Goal: Transaction & Acquisition: Register for event/course

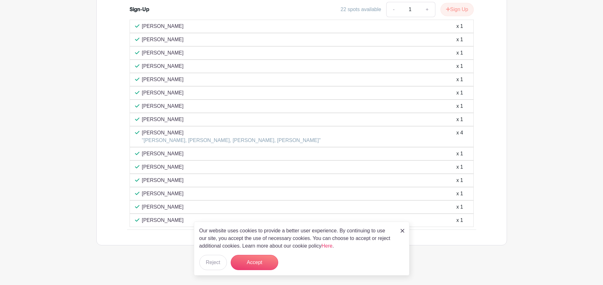
scroll to position [314, 0]
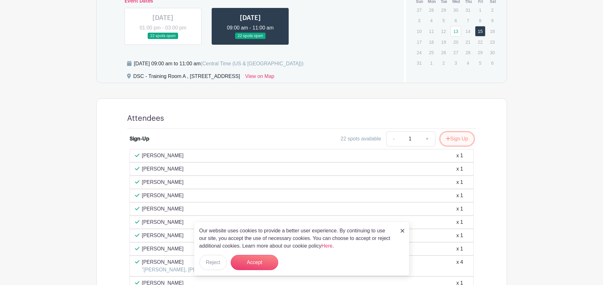
click at [459, 141] on button "Sign Up" at bounding box center [456, 138] width 33 height 13
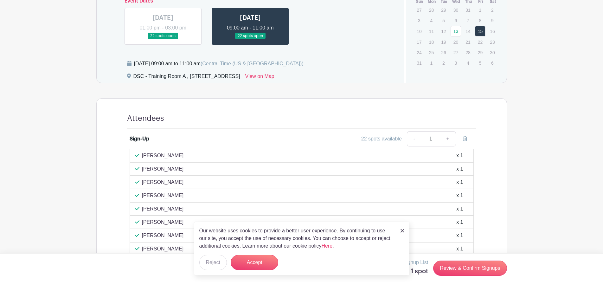
click at [250, 39] on link at bounding box center [250, 39] width 0 height 0
click at [253, 265] on button "Accept" at bounding box center [255, 262] width 48 height 15
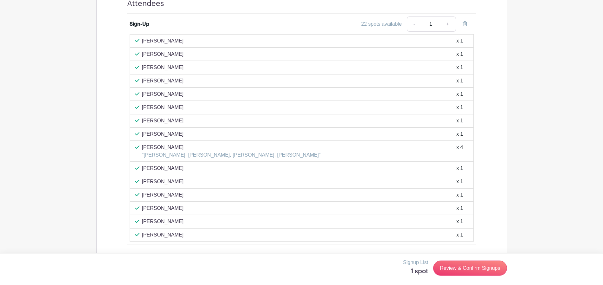
scroll to position [443, 0]
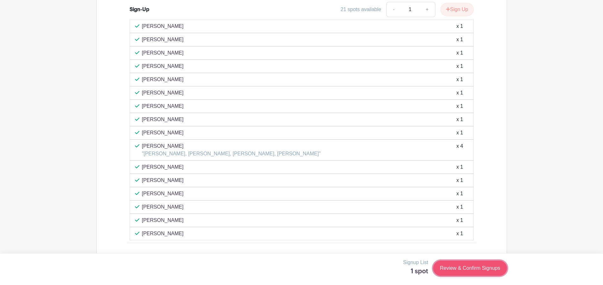
click at [471, 268] on link "Review & Confirm Signups" at bounding box center [469, 267] width 73 height 15
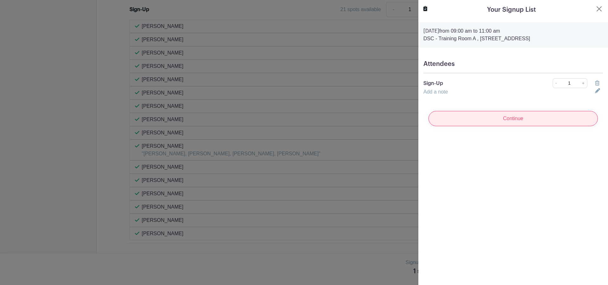
click at [546, 124] on input "Continue" at bounding box center [513, 118] width 169 height 15
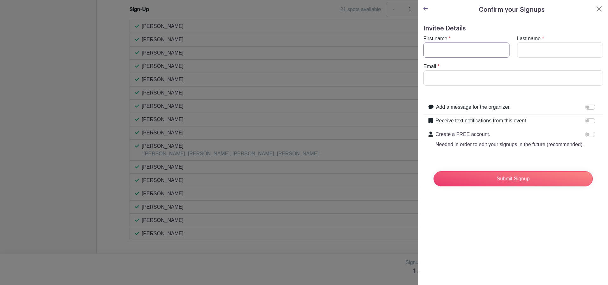
click at [456, 48] on input "First name" at bounding box center [467, 49] width 86 height 15
type input "a"
type input "[PERSON_NAME]"
drag, startPoint x: 473, startPoint y: 82, endPoint x: 406, endPoint y: 77, distance: 67.0
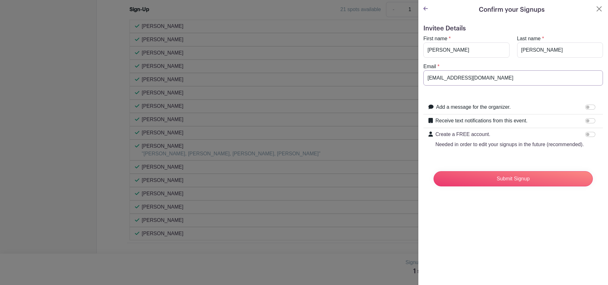
click at [424, 84] on input "[EMAIL_ADDRESS][DOMAIN_NAME]" at bounding box center [514, 77] width 180 height 15
type input "[EMAIL_ADDRESS][DOMAIN_NAME]"
click at [483, 182] on input "Submit Signup" at bounding box center [513, 178] width 159 height 15
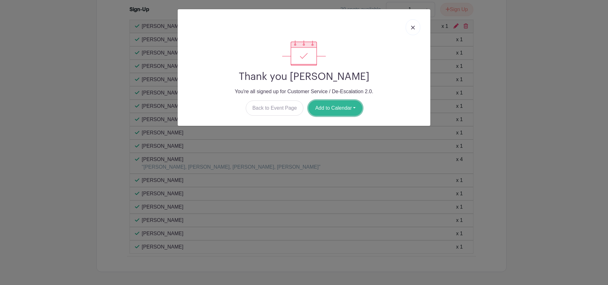
click at [319, 105] on button "Add to Calendar" at bounding box center [336, 107] width 54 height 15
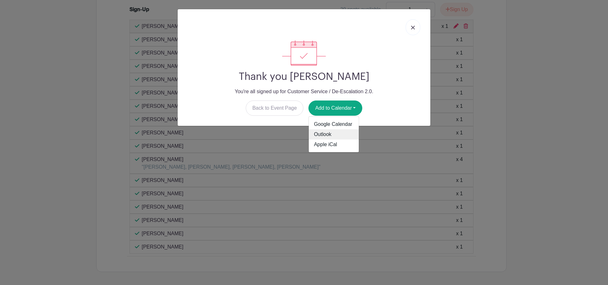
click at [325, 131] on link "Outlook" at bounding box center [334, 134] width 50 height 10
drag, startPoint x: 415, startPoint y: 29, endPoint x: 414, endPoint y: 36, distance: 7.7
click at [415, 28] on link at bounding box center [413, 27] width 15 height 16
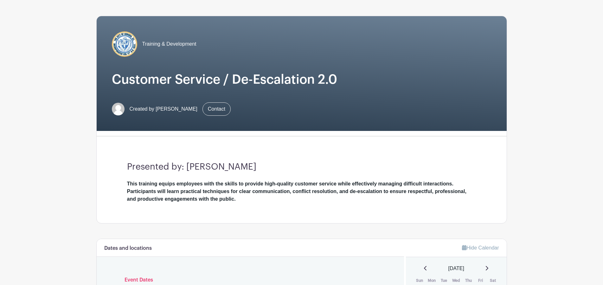
scroll to position [0, 0]
